Goal: Information Seeking & Learning: Find specific fact

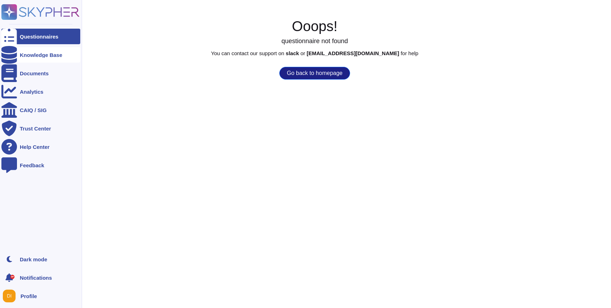
click at [11, 56] on icon at bounding box center [9, 55] width 16 height 18
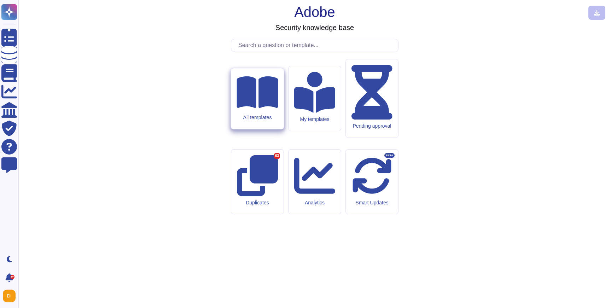
click at [254, 108] on icon at bounding box center [257, 92] width 41 height 32
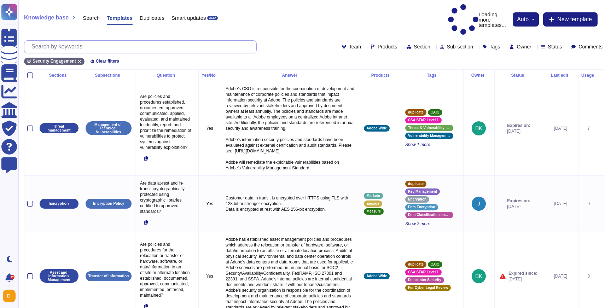
click at [35, 41] on input "text" at bounding box center [142, 47] width 228 height 12
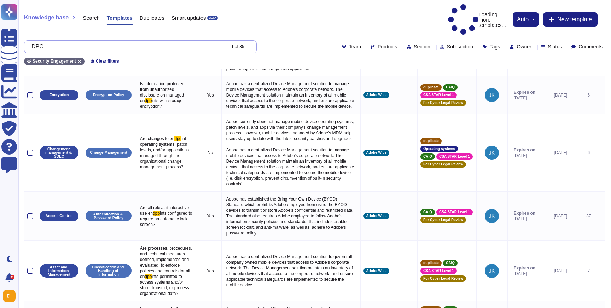
scroll to position [429, 0]
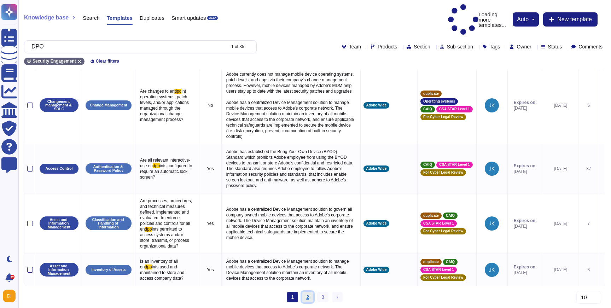
type input "DPO"
click at [308, 296] on link "2" at bounding box center [307, 297] width 11 height 11
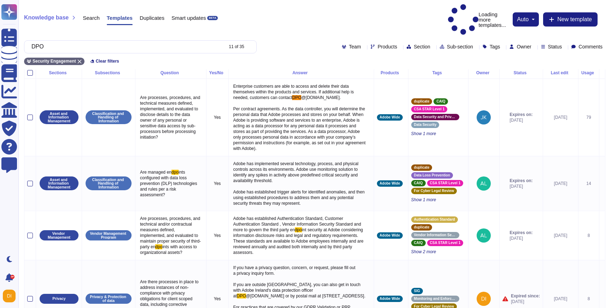
scroll to position [0, 0]
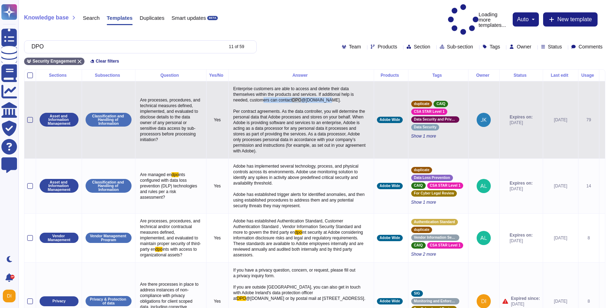
drag, startPoint x: 326, startPoint y: 84, endPoint x: 255, endPoint y: 85, distance: 71.4
click at [255, 85] on p "Enterprise customers are able to access and delete their data themselves within…" at bounding box center [301, 119] width 139 height 71
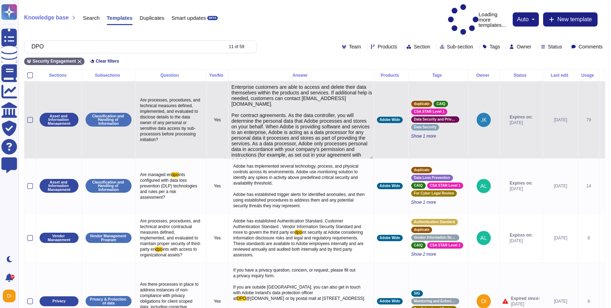
type textarea "Enterprise customers are able to access and delete their data themselves within…"
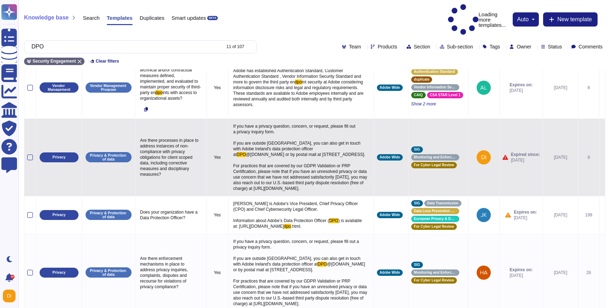
scroll to position [160, 0]
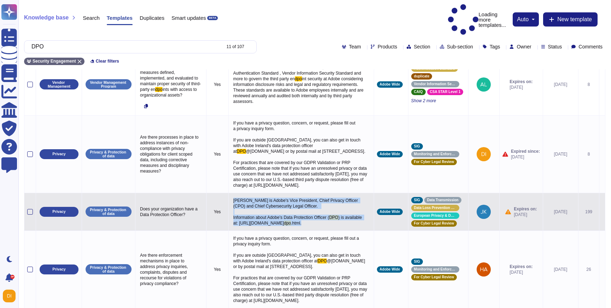
drag, startPoint x: 349, startPoint y: 242, endPoint x: 231, endPoint y: 215, distance: 120.9
click at [232, 215] on p "[PERSON_NAME] is Adobe's Vice President, Chief Privacy Officer (CPO) and Chief …" at bounding box center [301, 212] width 139 height 32
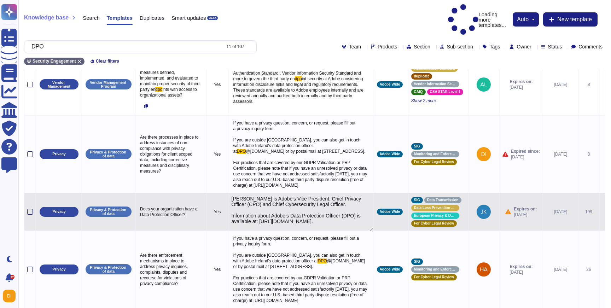
type textarea "[PERSON_NAME] is Adobe's Vice President, Chief Privacy Officer (CPO) and Chief …"
click at [302, 231] on textarea "[PERSON_NAME] is Adobe's Vice President, Chief Privacy Officer (CPO) and Chief …" at bounding box center [302, 213] width 141 height 35
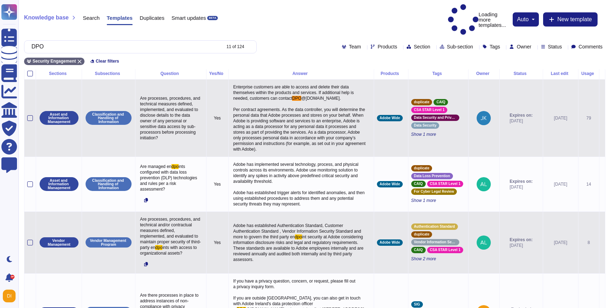
scroll to position [0, 0]
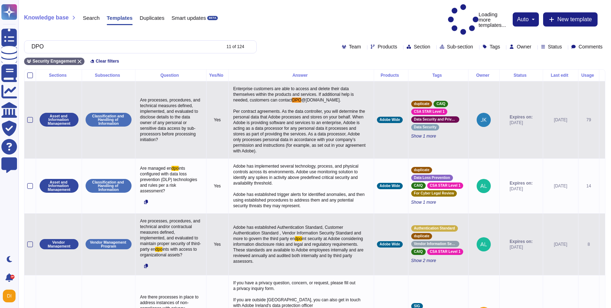
drag, startPoint x: 221, startPoint y: 215, endPoint x: 291, endPoint y: 238, distance: 72.8
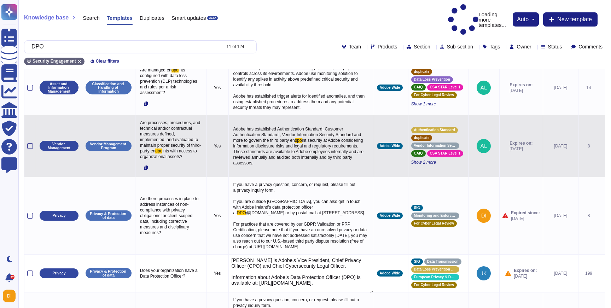
scroll to position [156, 0]
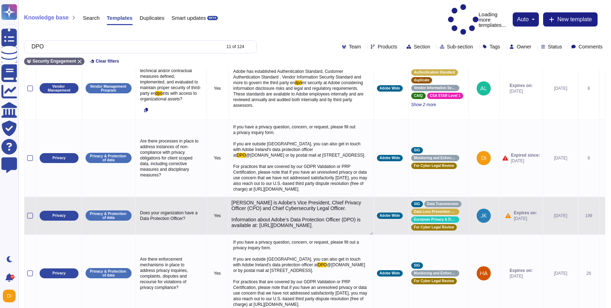
click at [228, 220] on td "[PERSON_NAME] is Adobe's Vice President, Chief Privacy Officer (CPO) and Chief …" at bounding box center [300, 216] width 145 height 38
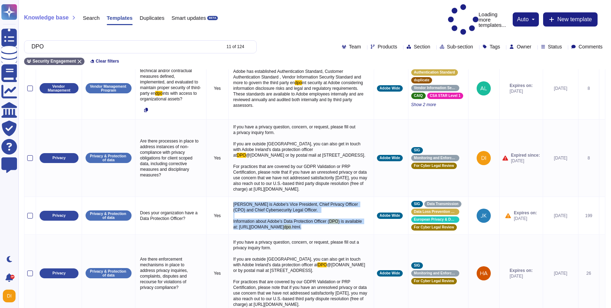
drag, startPoint x: 222, startPoint y: 220, endPoint x: 345, endPoint y: 249, distance: 126.0
click at [345, 232] on p "[PERSON_NAME] is Adobe's Vice President, Chief Privacy Officer (CPO) and Chief …" at bounding box center [301, 216] width 139 height 32
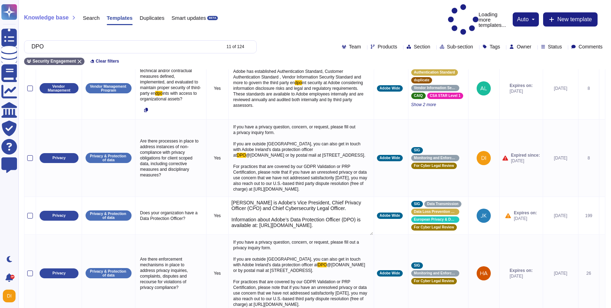
type textarea "[PERSON_NAME] is Adobe's Vice President, Chief Privacy Officer (CPO) and Chief …"
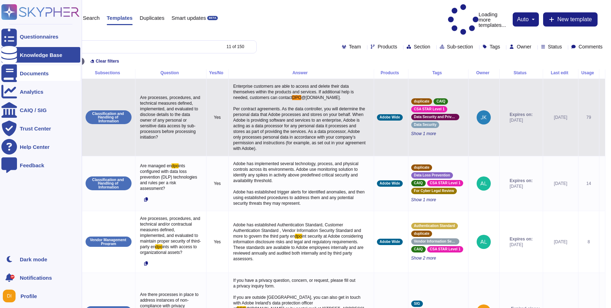
scroll to position [0, 0]
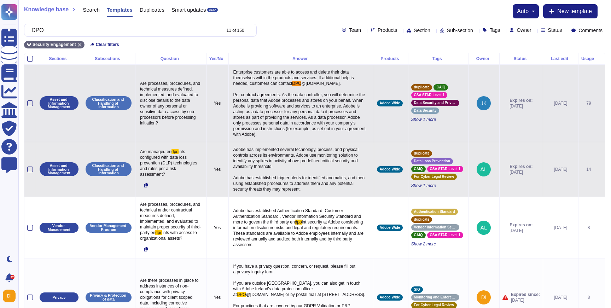
click at [267, 156] on p "Adobe has implemented several technology, process, and physical controls across…" at bounding box center [301, 169] width 139 height 49
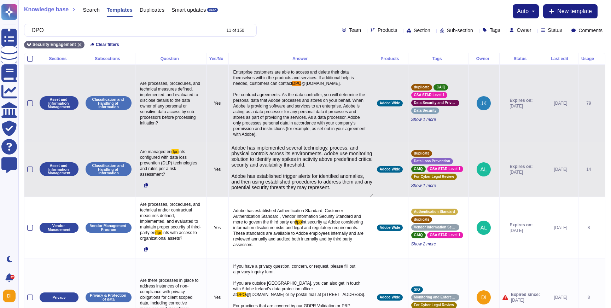
type textarea "Adobe has implemented several technology, process, and physical controls across…"
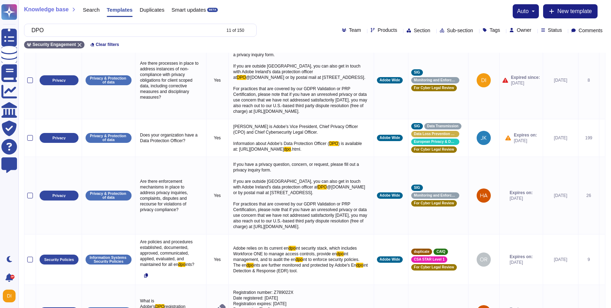
scroll to position [240, 0]
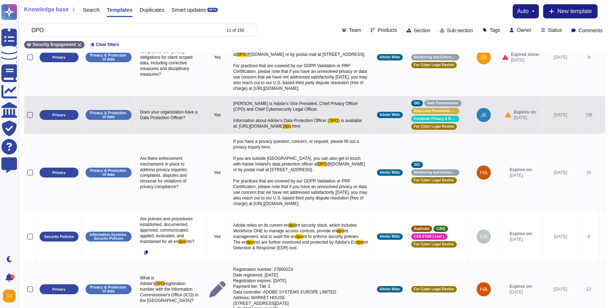
click at [233, 123] on span "[PERSON_NAME] is Adobe's Vice President, Chief Privacy Officer (CPO) and Chief …" at bounding box center [296, 112] width 126 height 22
type textarea "[PERSON_NAME] is Adobe's Vice President, Chief Privacy Officer (CPO) and Chief …"
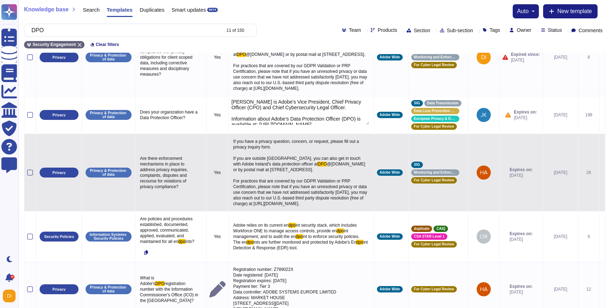
scroll to position [8, 0]
drag, startPoint x: 222, startPoint y: 135, endPoint x: 319, endPoint y: 171, distance: 103.7
click at [319, 171] on tbody "Asset and Information Management Classification and Handling of Information Are…" at bounding box center [314, 147] width 581 height 647
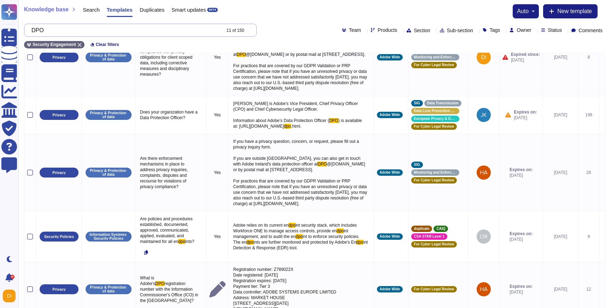
click at [110, 28] on input "DPO" at bounding box center [124, 30] width 192 height 12
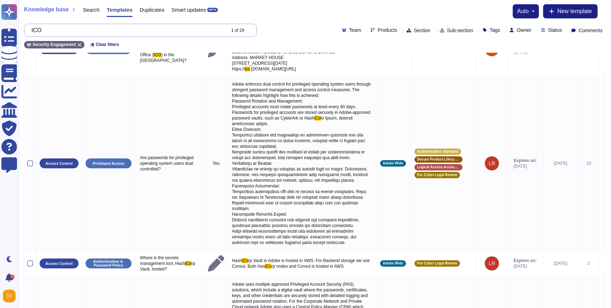
scroll to position [0, 0]
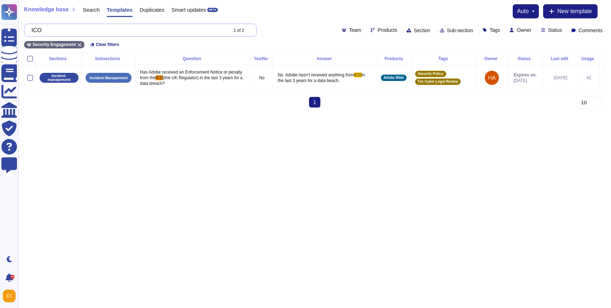
click at [128, 30] on input "ICO" at bounding box center [127, 30] width 199 height 12
paste input "Z789022X"
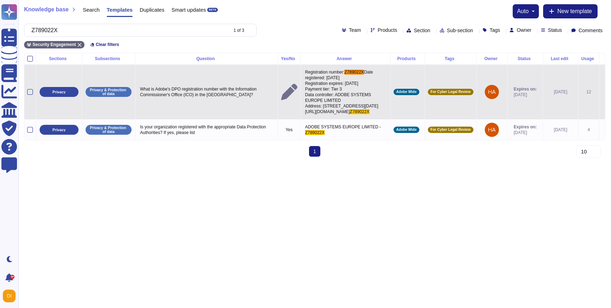
type input "Z789022X"
click at [328, 92] on span "Date registered: [DATE] Registration expires: [DATE] Payment tier: Tier 3 Data …" at bounding box center [341, 92] width 73 height 45
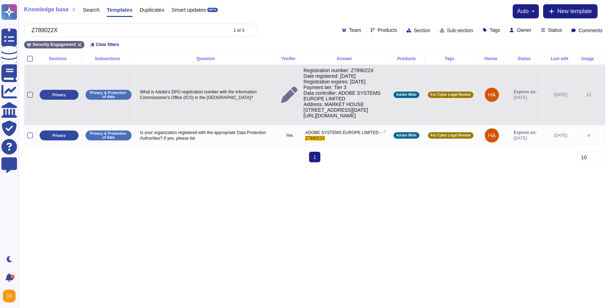
type textarea "Registration number: Z789022X Date registered: [DATE] Registration expires: [DA…"
click at [328, 92] on textarea "Registration number: Z789022X Date registered: [DATE] Registration expires: [DA…" at bounding box center [344, 100] width 82 height 65
click at [602, 95] on icon at bounding box center [602, 95] width 0 height 0
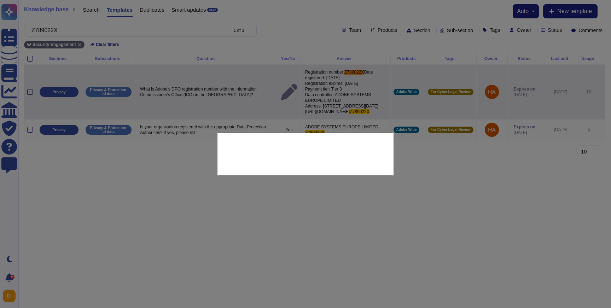
type textarea "What is Adobe's DPO registration number with the Information Commissioner's Off…"
type textarea "Registration number: Z789022X Date registered: [DATE] Registration expires: [DA…"
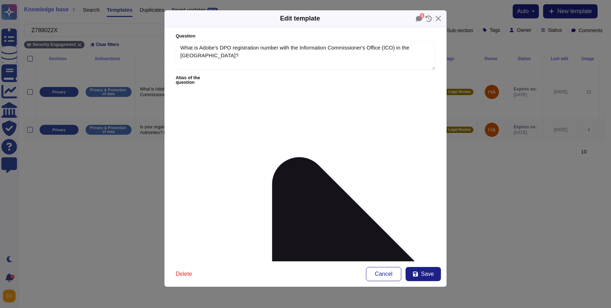
type textarea "What is Adobe's DPO registration number with the Information Commissioner's Off…"
type textarea "Registration number: Z789022X Date registered: [DATE] Registration expires: [DA…"
click at [419, 22] on icon at bounding box center [419, 19] width 6 height 6
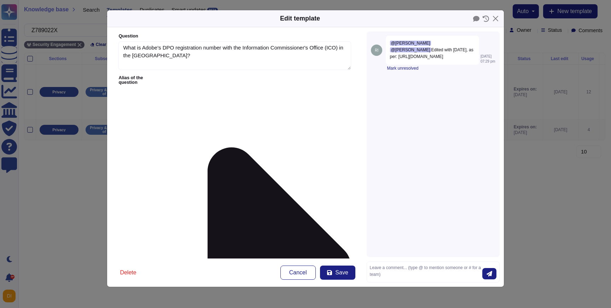
click at [414, 65] on div "@[PERSON_NAME] @[PERSON_NAME] Edited with [DATE], as per: [URL][DOMAIN_NAME]" at bounding box center [432, 50] width 93 height 29
click at [394, 267] on textarea at bounding box center [426, 272] width 112 height 15
type textarea "2"
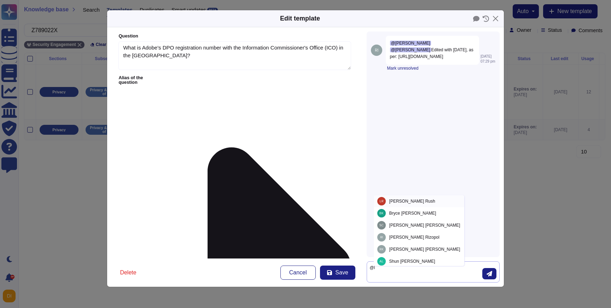
type textarea "@"
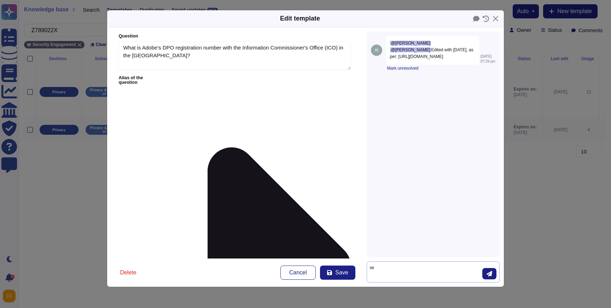
type textarea "s"
type textarea "@[PERSON_NAME] - do we have a new ICO Registration No?"
click at [490, 271] on icon "submit" at bounding box center [490, 274] width 6 height 6
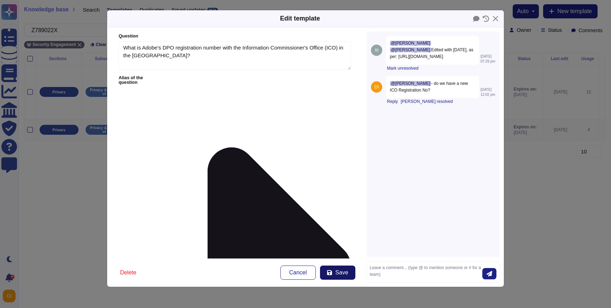
click at [340, 273] on span "Save" at bounding box center [341, 273] width 13 height 6
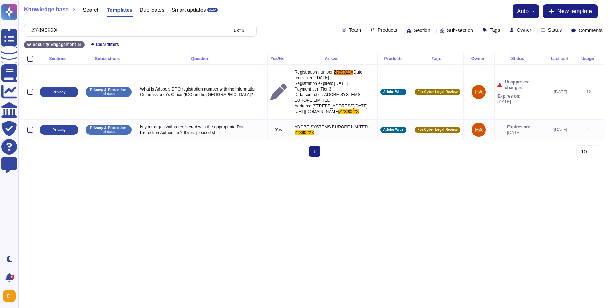
click at [53, 30] on input "Z789022X" at bounding box center [127, 30] width 199 height 12
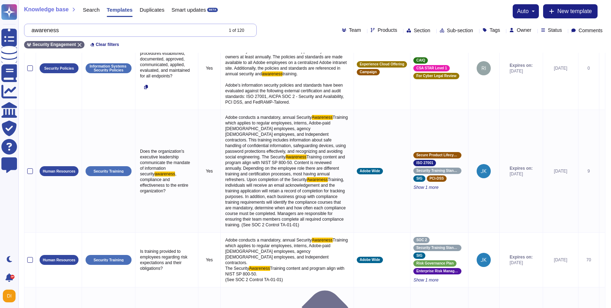
scroll to position [738, 0]
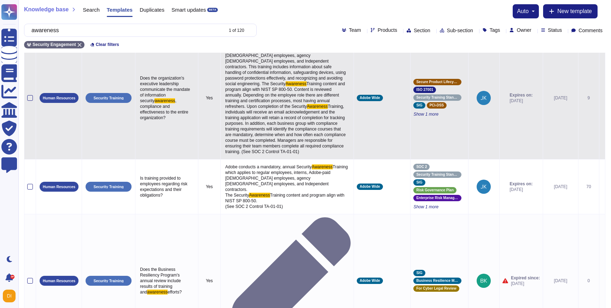
type input "awareness"
drag, startPoint x: 219, startPoint y: 128, endPoint x: 239, endPoint y: 248, distance: 120.9
click at [239, 156] on p "Adobe conducts a mandatory, annual Security Awareness Training which applies to…" at bounding box center [287, 98] width 127 height 117
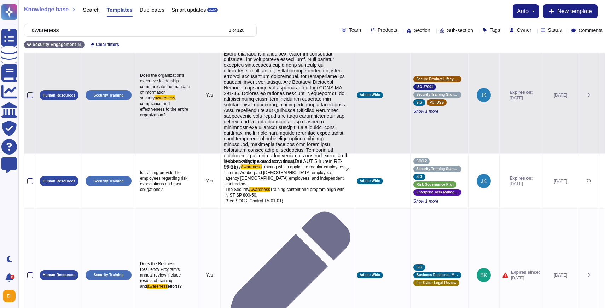
type textarea "Adobe conducts a mandatory, annual Security Awareness Training which applies to…"
click at [234, 171] on textarea at bounding box center [287, 106] width 126 height 132
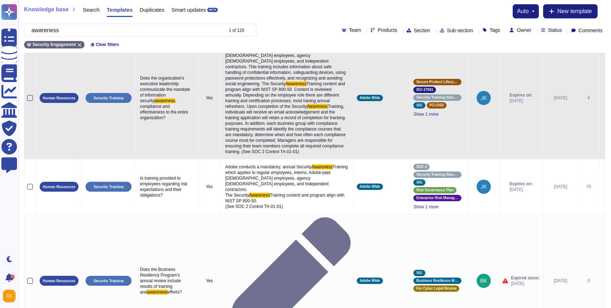
click at [137, 41] on div "Security Engagement Clear filters" at bounding box center [314, 43] width 581 height 12
click at [143, 34] on input "awareness" at bounding box center [125, 30] width 195 height 12
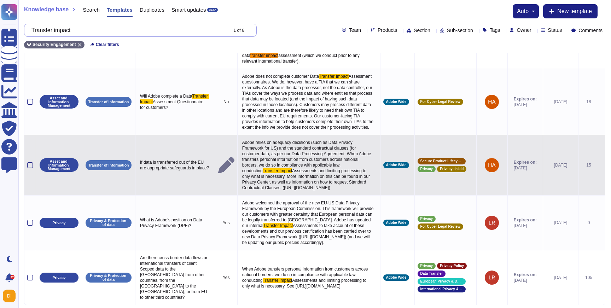
scroll to position [132, 0]
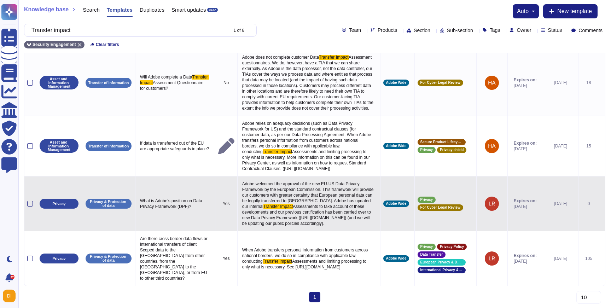
type input "Transfer impact"
click at [291, 187] on span "Adobe welcomed the approval of the new EU-US Data Privacy Framework by the Euro…" at bounding box center [308, 195] width 133 height 28
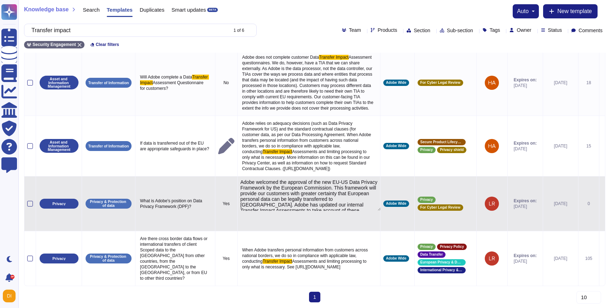
click at [291, 187] on textarea "Adobe welcomed the approval of the new EU-US Data Privacy Framework by the Euro…" at bounding box center [310, 194] width 140 height 31
type textarea "Adobe welcomed the approval of the new EU-US Data Privacy Framework by the Euro…"
click at [291, 187] on textarea "Adobe welcomed the approval of the new EU-US Data Privacy Framework by the Euro…" at bounding box center [310, 194] width 140 height 31
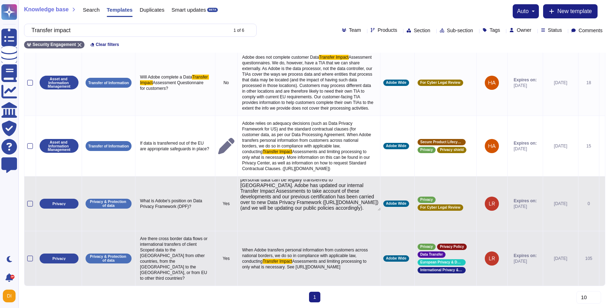
click at [301, 248] on span "When Adobe transfers personal information from customers across national border…" at bounding box center [305, 256] width 127 height 16
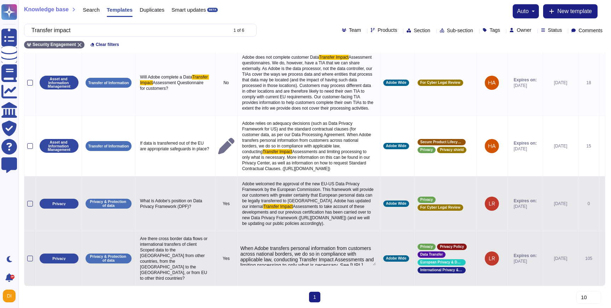
type textarea "When Adobe transfers personal information from customers across national border…"
click at [301, 245] on textarea "When Adobe transfers personal information from customers across national border…" at bounding box center [307, 255] width 135 height 20
click at [61, 30] on input "Transfer impact" at bounding box center [127, 30] width 199 height 12
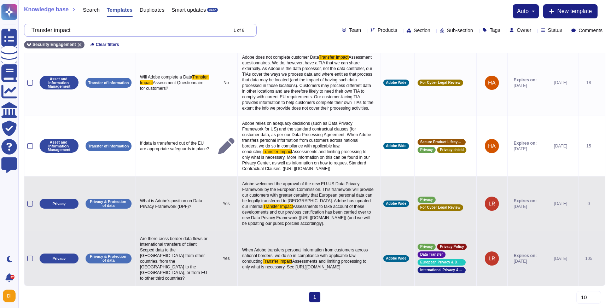
click at [61, 30] on input "Transfer impact" at bounding box center [127, 30] width 199 height 12
click at [112, 34] on input "Transfer impact" at bounding box center [127, 30] width 199 height 12
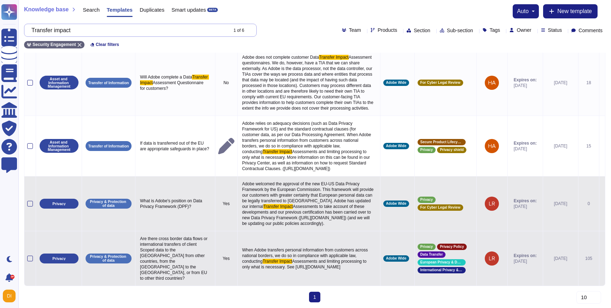
click at [112, 34] on input "Transfer impact" at bounding box center [127, 30] width 199 height 12
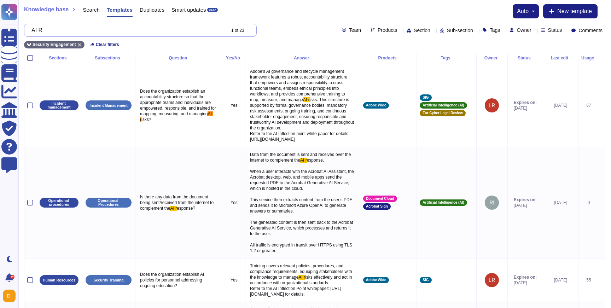
scroll to position [0, 0]
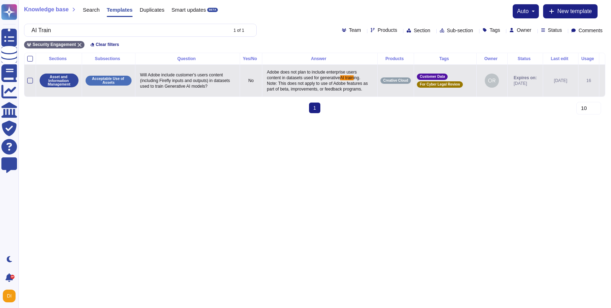
type input "AI Train"
drag, startPoint x: 281, startPoint y: 83, endPoint x: 261, endPoint y: 73, distance: 23.1
click at [265, 73] on p "Adobe does not plan to include enterprise users content in datasets used for ge…" at bounding box center [319, 81] width 109 height 26
type textarea "Adobe does not plan to include enterprise users content in datasets used for ge…"
drag, startPoint x: 289, startPoint y: 82, endPoint x: 263, endPoint y: 73, distance: 27.7
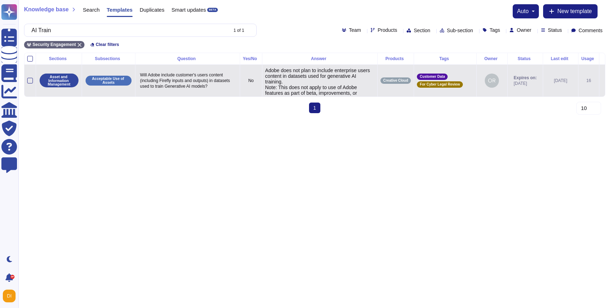
click at [265, 73] on textarea "Adobe does not plan to include enterprise users content in datasets used for ge…" at bounding box center [319, 88] width 108 height 41
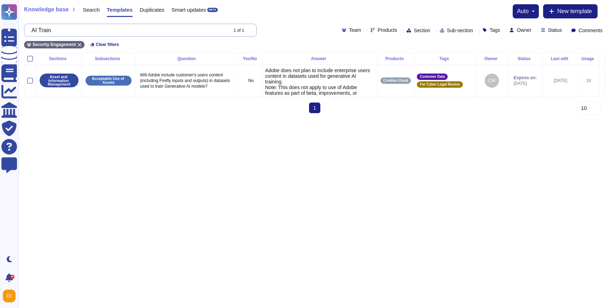
click at [45, 35] on input "AI Train" at bounding box center [127, 30] width 199 height 12
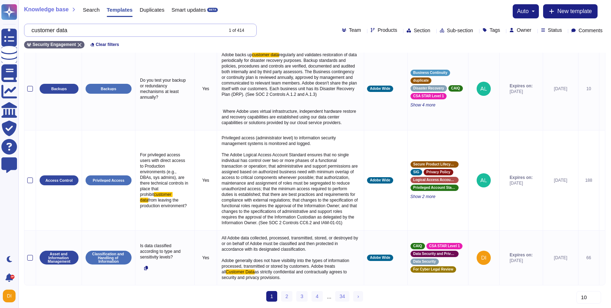
scroll to position [627, 0]
click at [161, 29] on input "customer data" at bounding box center [125, 30] width 195 height 12
paste input "In developing AI systems, can you provide evidence of technical and organisatio…"
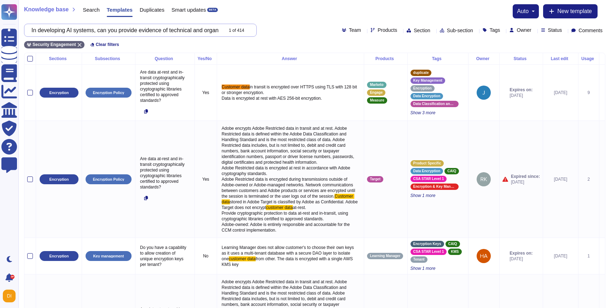
scroll to position [0, 365]
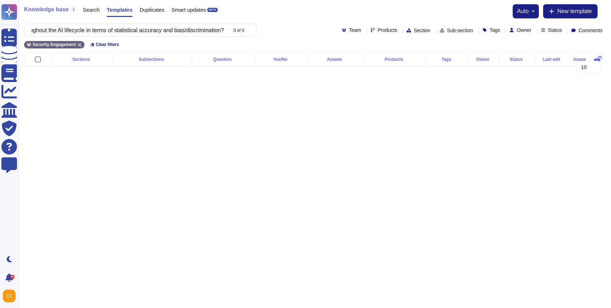
type input "In developing AI systems, can you provide evidence of technical and organisatio…"
click at [84, 11] on span "Search" at bounding box center [91, 9] width 17 height 5
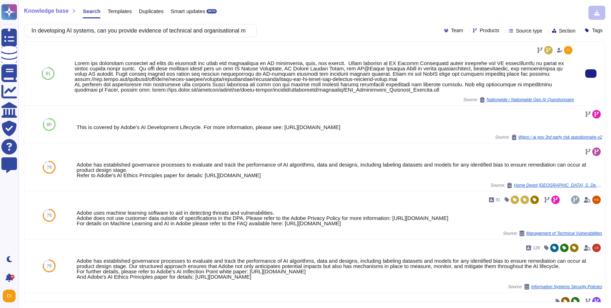
click at [307, 72] on div at bounding box center [324, 76] width 499 height 32
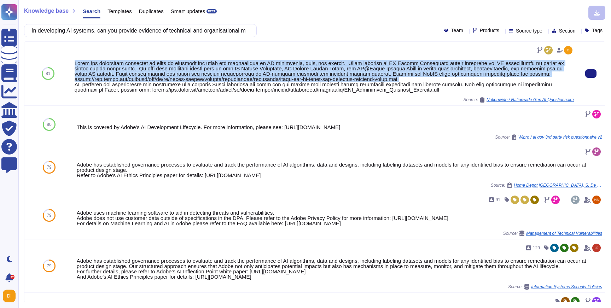
click at [307, 72] on div at bounding box center [324, 76] width 499 height 32
click at [591, 74] on icon at bounding box center [591, 74] width 0 height 0
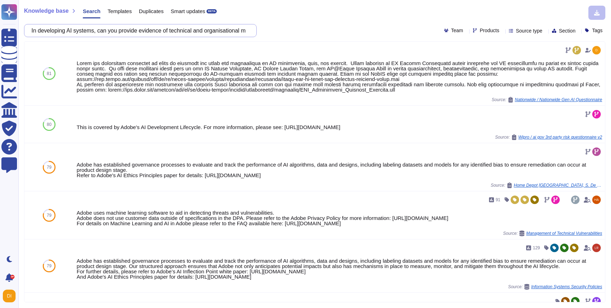
click at [150, 33] on input "In developing AI systems, can you provide evidence of technical and organisatio…" at bounding box center [138, 30] width 221 height 12
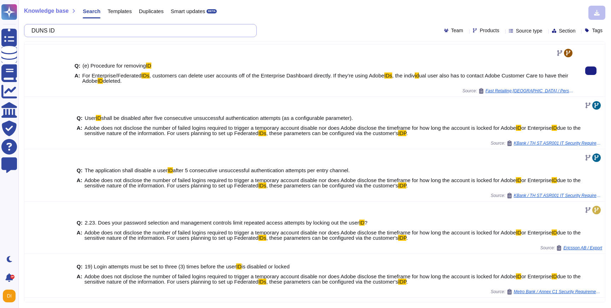
scroll to position [193, 0]
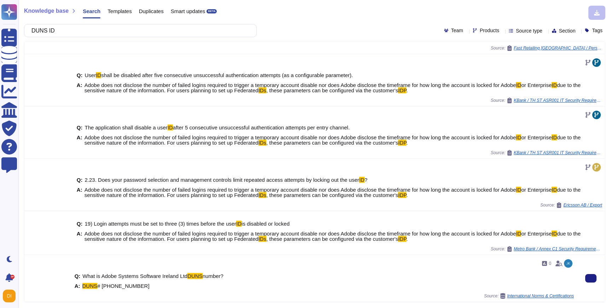
click at [114, 284] on span "# [PHONE_NUMBER]" at bounding box center [123, 286] width 52 height 6
copy span "DUNS # [PHONE_NUMBER]"
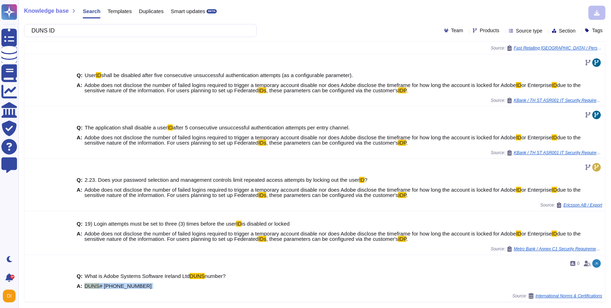
click at [174, 23] on div "Knowledge base Search Templates Duplicates Smart updates BETA DUNS ID Team Prod…" at bounding box center [314, 154] width 593 height 308
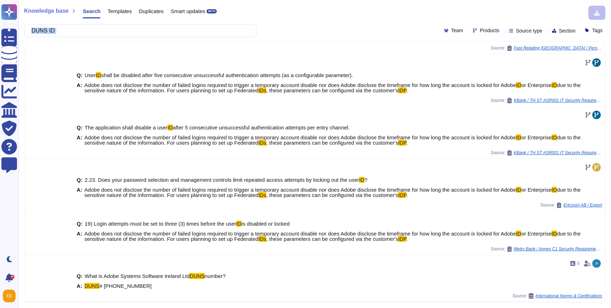
click at [174, 23] on div "Knowledge base Search Templates Duplicates Smart updates BETA DUNS ID Team Prod…" at bounding box center [314, 154] width 593 height 308
click at [152, 35] on input "DUNS ID" at bounding box center [138, 30] width 221 height 12
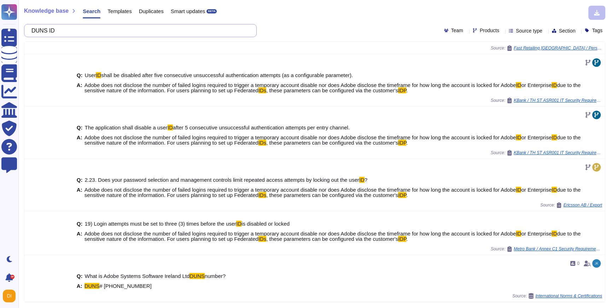
scroll to position [0, 0]
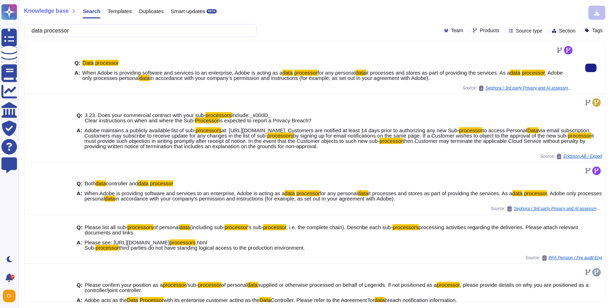
click at [171, 68] on div "Q: Data processor A: When Adobe is providing software and services to an enterp…" at bounding box center [324, 70] width 499 height 29
click at [172, 75] on span "in accordance with your company’s permission and instructions (for example, as …" at bounding box center [290, 78] width 280 height 6
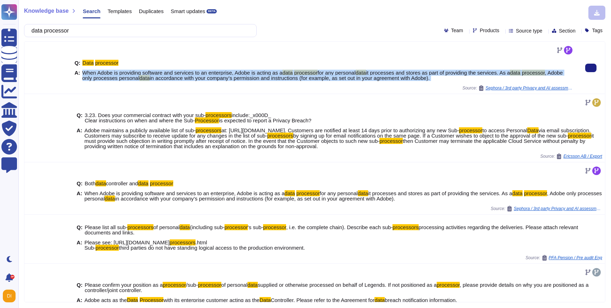
click at [172, 75] on span "in accordance with your company’s permission and instructions (for example, as …" at bounding box center [290, 78] width 280 height 6
copy span "When Adobe is providing software and services to an enterprise, Adobe is acting…"
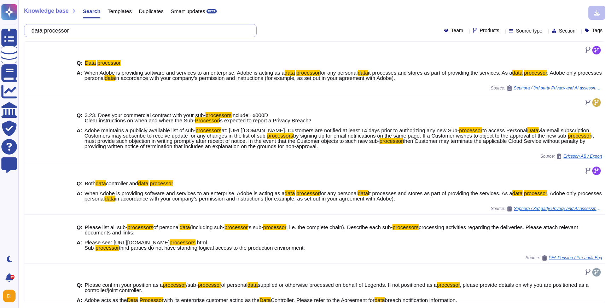
click at [148, 30] on input "data processor" at bounding box center [138, 30] width 221 height 12
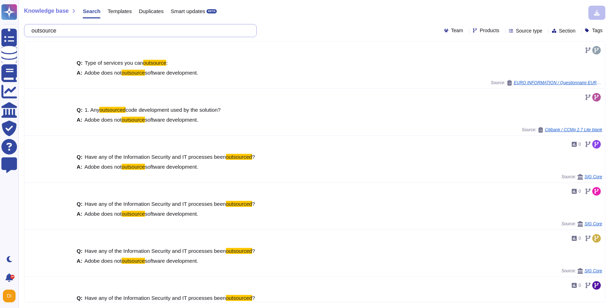
click at [133, 30] on input "outsource" at bounding box center [138, 30] width 221 height 12
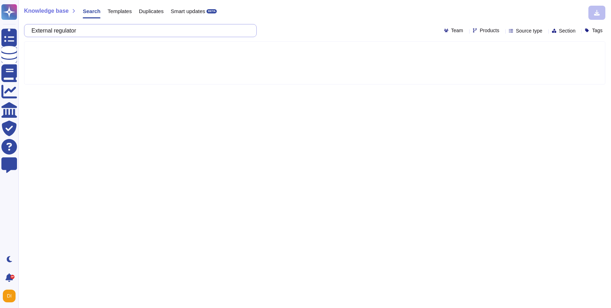
type input "External regulator"
